Goal: Task Accomplishment & Management: Manage account settings

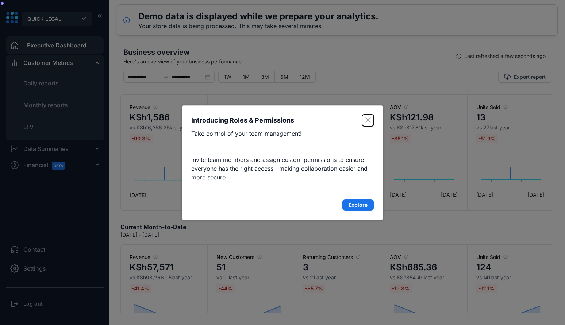
click at [369, 117] on button "Close" at bounding box center [368, 121] width 12 height 12
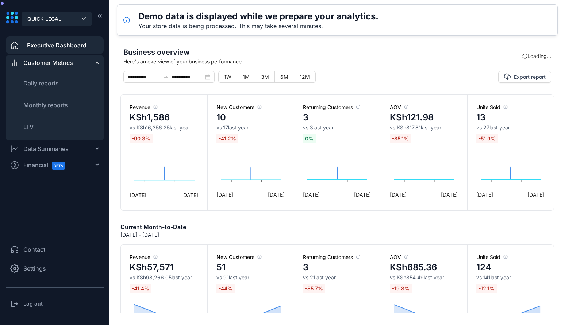
click at [37, 301] on h3 "Log out" at bounding box center [32, 303] width 19 height 7
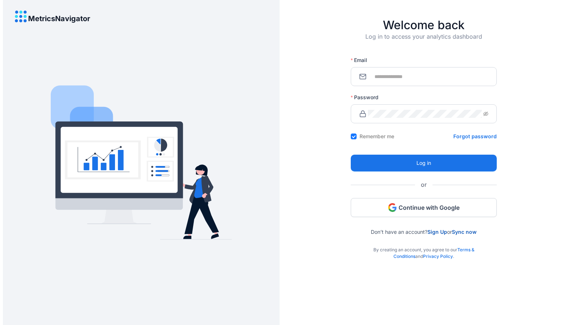
click at [392, 82] on span at bounding box center [424, 76] width 146 height 19
click at [400, 74] on input "Email" at bounding box center [428, 77] width 120 height 8
type input "**********"
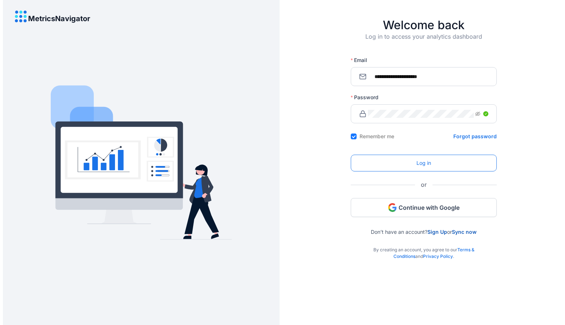
click at [411, 162] on button "Log in" at bounding box center [424, 163] width 146 height 17
